Goal: Download file/media

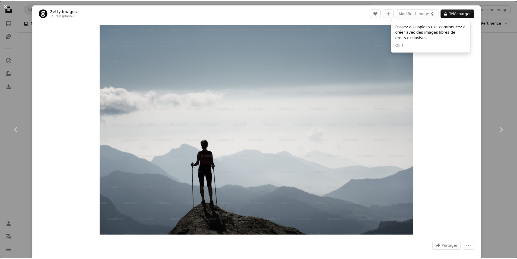
scroll to position [1249, 0]
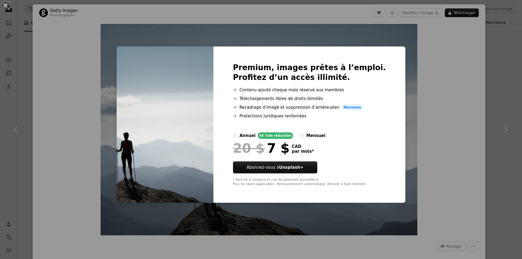
click at [396, 134] on div "An X shape Premium, images prêtes à l’emploi. Profitez d’un accès illimité. A p…" at bounding box center [261, 129] width 522 height 259
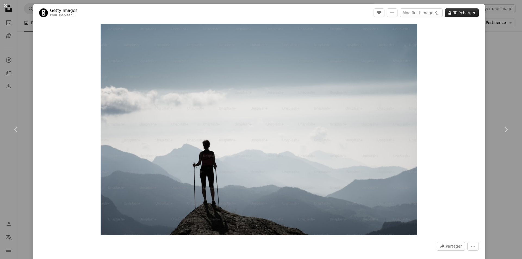
click at [452, 12] on button "A lock Télécharger" at bounding box center [461, 12] width 34 height 9
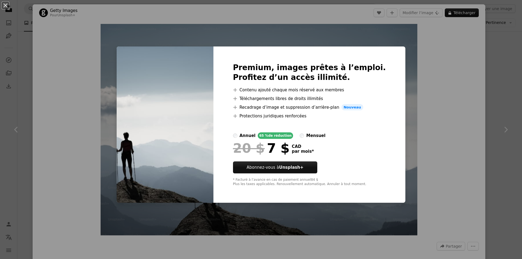
click at [448, 45] on div "An X shape Premium, images prêtes à l’emploi. Profitez d’un accès illimité. A p…" at bounding box center [261, 129] width 522 height 259
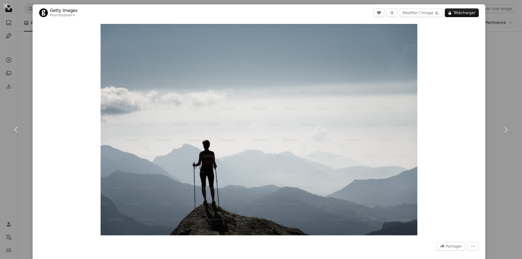
click at [492, 29] on div "An X shape Chevron left Chevron right Getty Images Pour Unsplash+ A heart A plu…" at bounding box center [261, 129] width 522 height 259
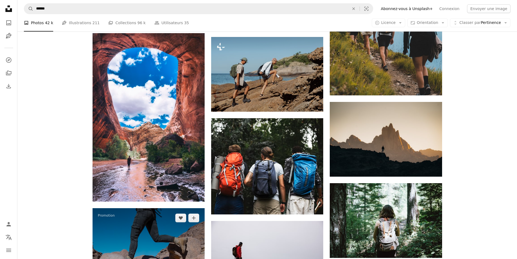
scroll to position [896, 0]
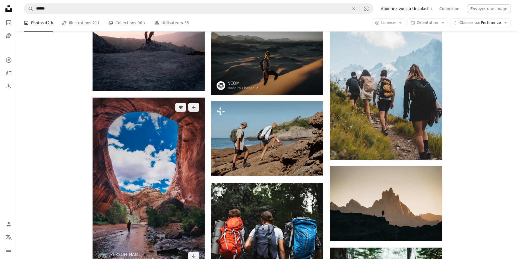
click at [127, 150] on img at bounding box center [149, 182] width 112 height 168
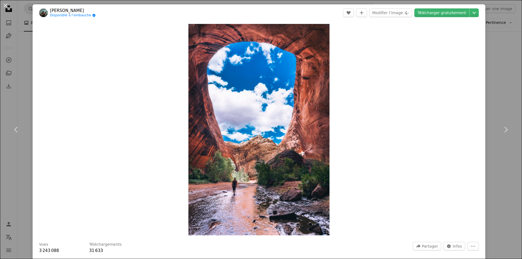
click at [493, 86] on div "An X shape Chevron left Chevron right [PERSON_NAME] Disponible à l’embauche A c…" at bounding box center [261, 129] width 522 height 259
